Goal: Find contact information: Find contact information

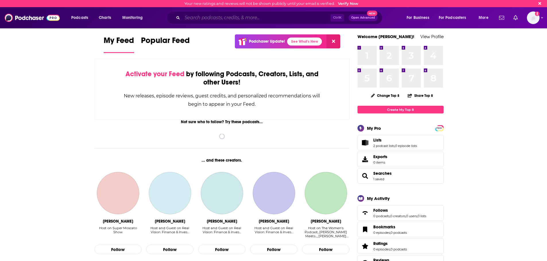
click at [213, 18] on input "Search podcasts, credits, & more..." at bounding box center [256, 17] width 148 height 9
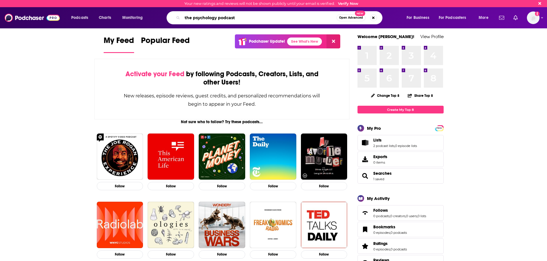
type input "the psychology podcast"
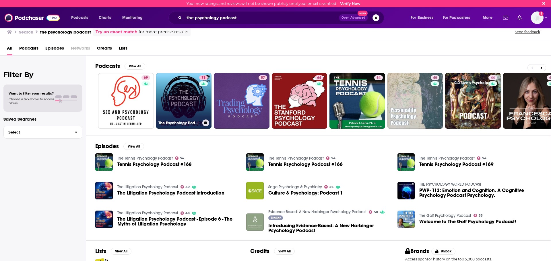
click at [185, 90] on link "78 The Psychology Podcast" at bounding box center [184, 101] width 56 height 56
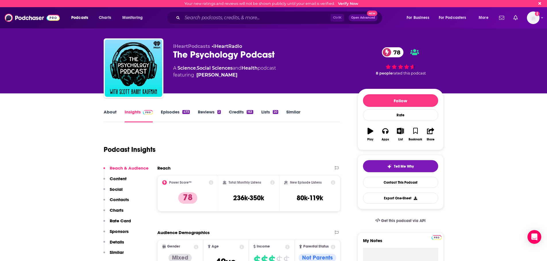
click at [125, 199] on p "Contacts" at bounding box center [119, 199] width 19 height 5
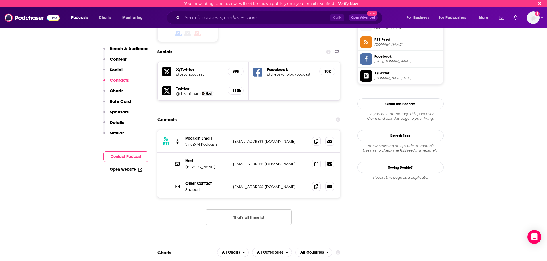
scroll to position [485, 0]
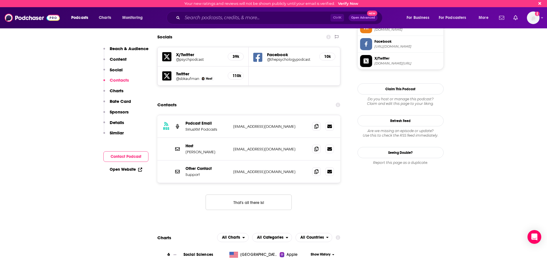
click at [277, 195] on button "That's all there is!" at bounding box center [248, 202] width 86 height 15
click at [314, 145] on span at bounding box center [316, 149] width 9 height 9
click at [254, 18] on input "Search podcasts, credits, & more..." at bounding box center [256, 17] width 148 height 9
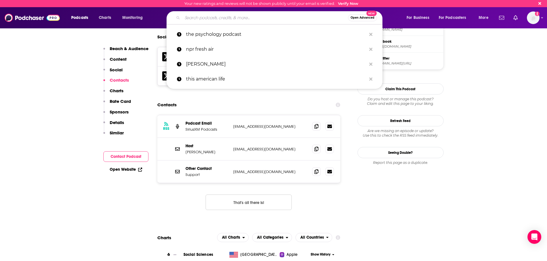
paste input "House Calls with [PERSON_NAME]"
type input "House Calls with [PERSON_NAME]"
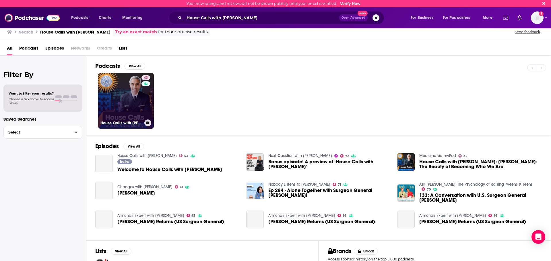
click at [119, 96] on link "43 House Calls with [PERSON_NAME]" at bounding box center [126, 101] width 56 height 56
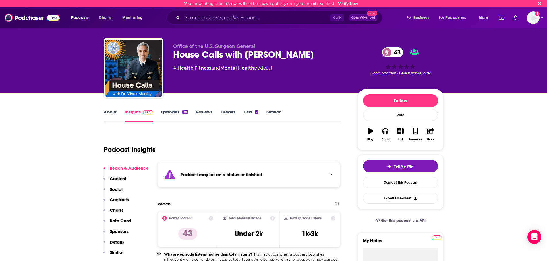
click at [121, 200] on p "Contacts" at bounding box center [119, 199] width 19 height 5
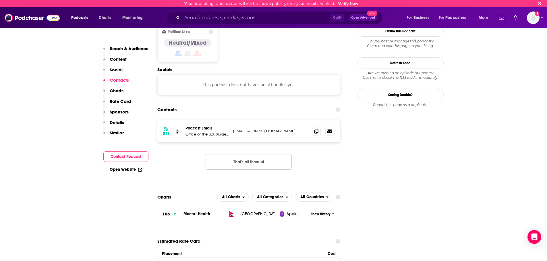
scroll to position [511, 0]
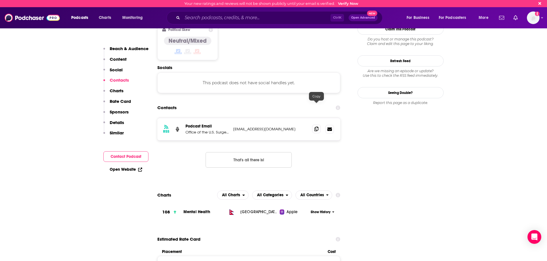
click at [315, 127] on icon at bounding box center [316, 129] width 4 height 5
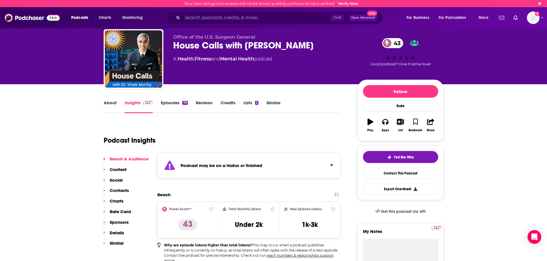
scroll to position [0, 0]
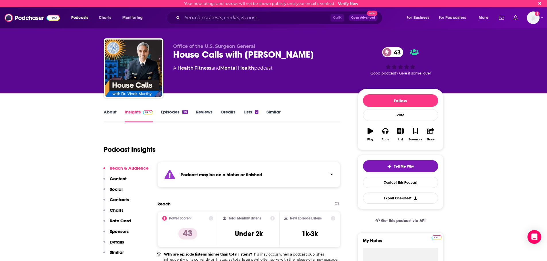
click at [170, 113] on link "Episodes 76" at bounding box center [174, 115] width 27 height 13
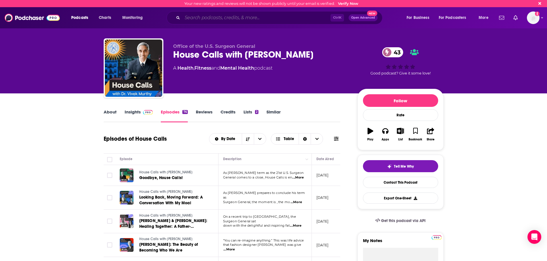
click at [254, 18] on input "Search podcasts, credits, & more..." at bounding box center [256, 17] width 148 height 9
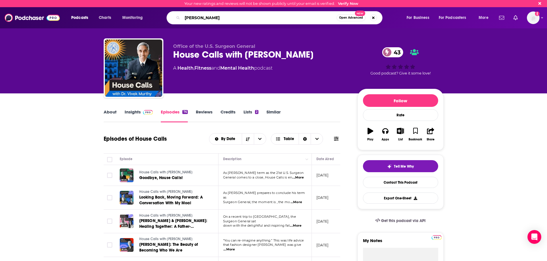
type input "[PERSON_NAME]"
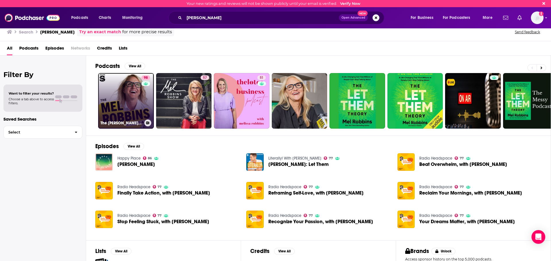
click at [135, 96] on link "98 The [PERSON_NAME] Podcast" at bounding box center [126, 101] width 56 height 56
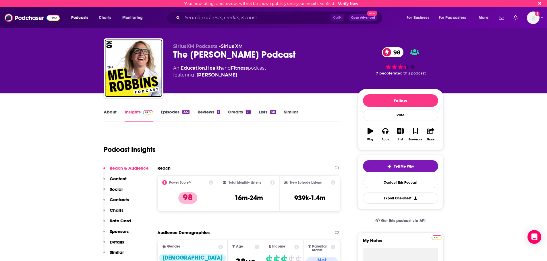
click at [121, 200] on p "Contacts" at bounding box center [119, 199] width 19 height 5
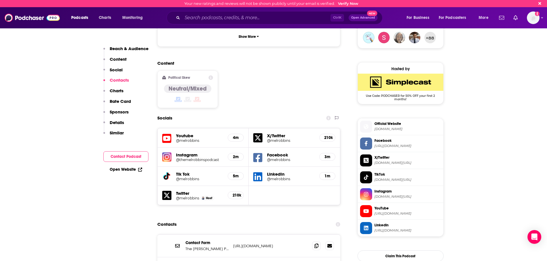
scroll to position [530, 0]
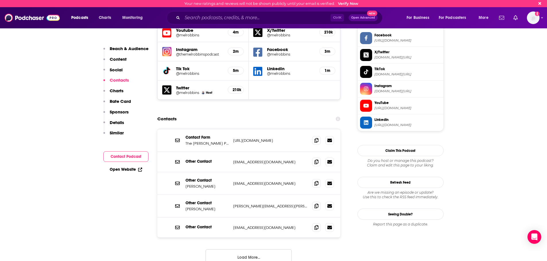
click at [270, 250] on button "Load More..." at bounding box center [248, 257] width 86 height 15
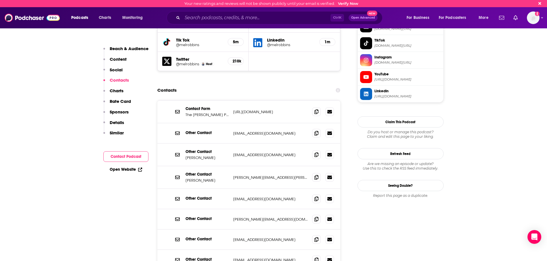
scroll to position [588, 0]
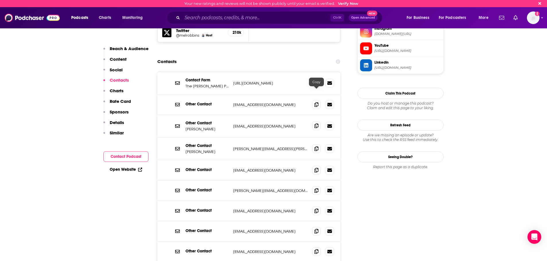
click at [317, 124] on icon at bounding box center [316, 126] width 4 height 5
click at [209, 19] on input "Search podcasts, credits, & more..." at bounding box center [256, 17] width 148 height 9
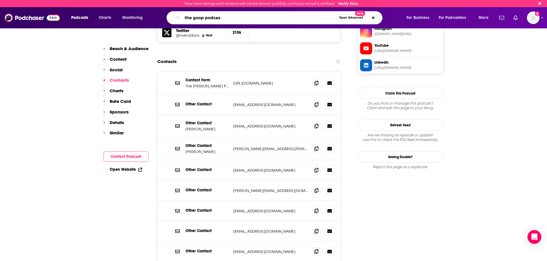
type input "the goop podcast"
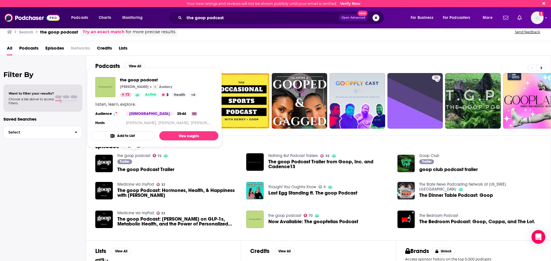
click at [146, 155] on link "the goop podcast" at bounding box center [133, 156] width 33 height 5
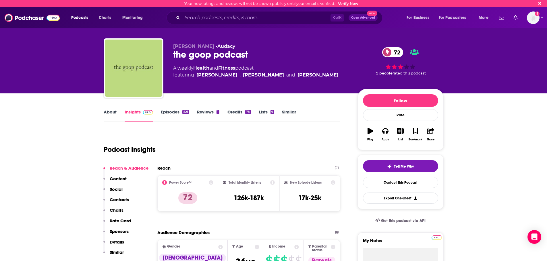
click at [126, 199] on p "Contacts" at bounding box center [119, 199] width 19 height 5
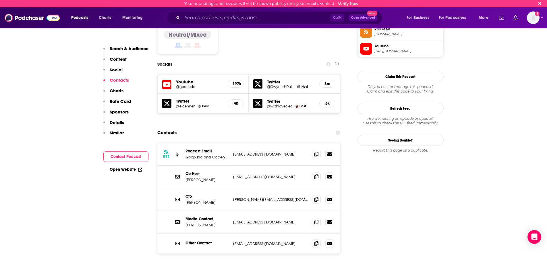
scroll to position [499, 0]
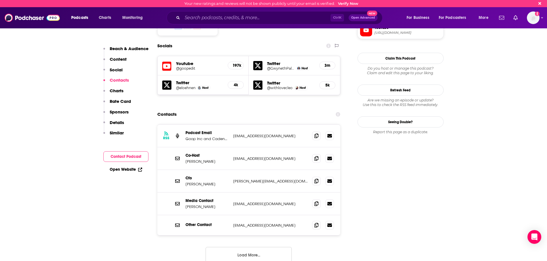
click at [233, 247] on button "Load More..." at bounding box center [248, 254] width 86 height 15
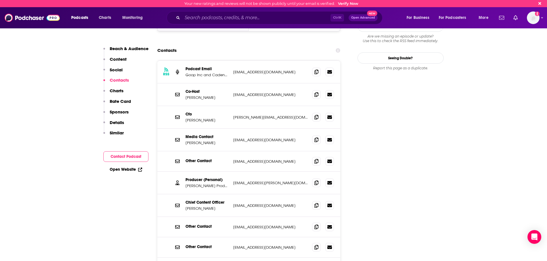
scroll to position [556, 0]
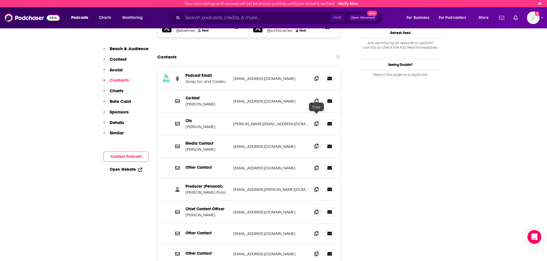
click at [319, 142] on span at bounding box center [316, 146] width 9 height 9
click at [314, 144] on icon at bounding box center [316, 146] width 4 height 5
drag, startPoint x: 199, startPoint y: 18, endPoint x: 196, endPoint y: 18, distance: 2.9
click at [197, 18] on input "Search podcasts, credits, & more..." at bounding box center [256, 17] width 148 height 9
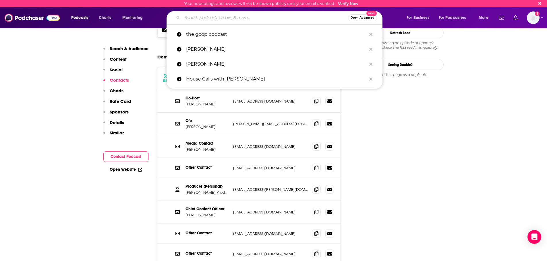
type input "o"
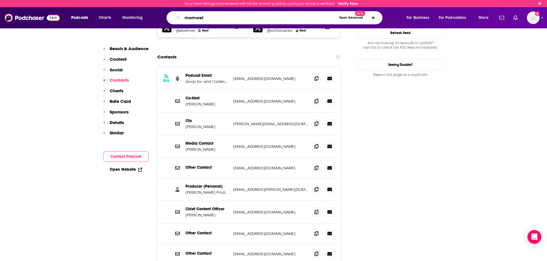
type input "momwell"
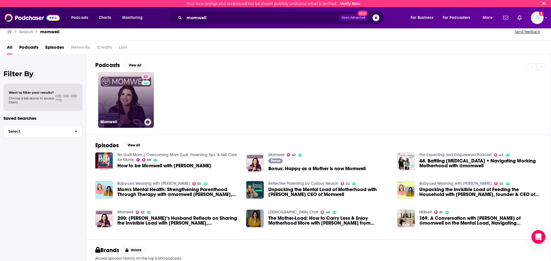
click at [129, 88] on link "62 Momwell" at bounding box center [126, 100] width 56 height 56
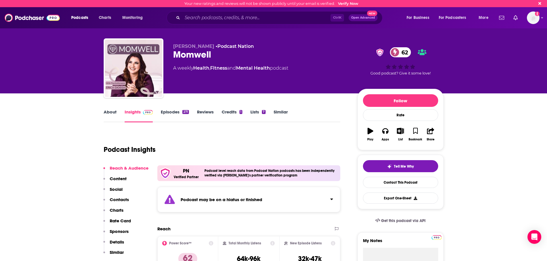
click at [122, 199] on p "Contacts" at bounding box center [119, 199] width 19 height 5
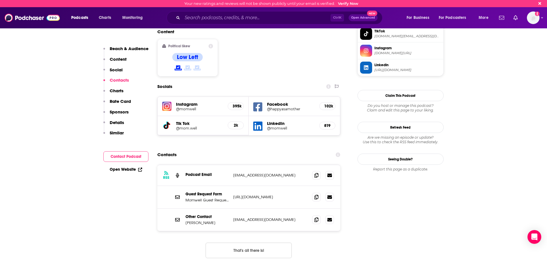
scroll to position [553, 0]
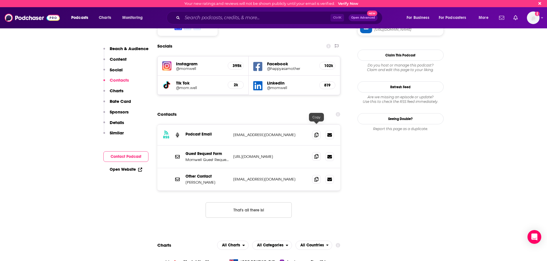
click at [315, 154] on icon at bounding box center [316, 156] width 4 height 5
